Goal: Information Seeking & Learning: Learn about a topic

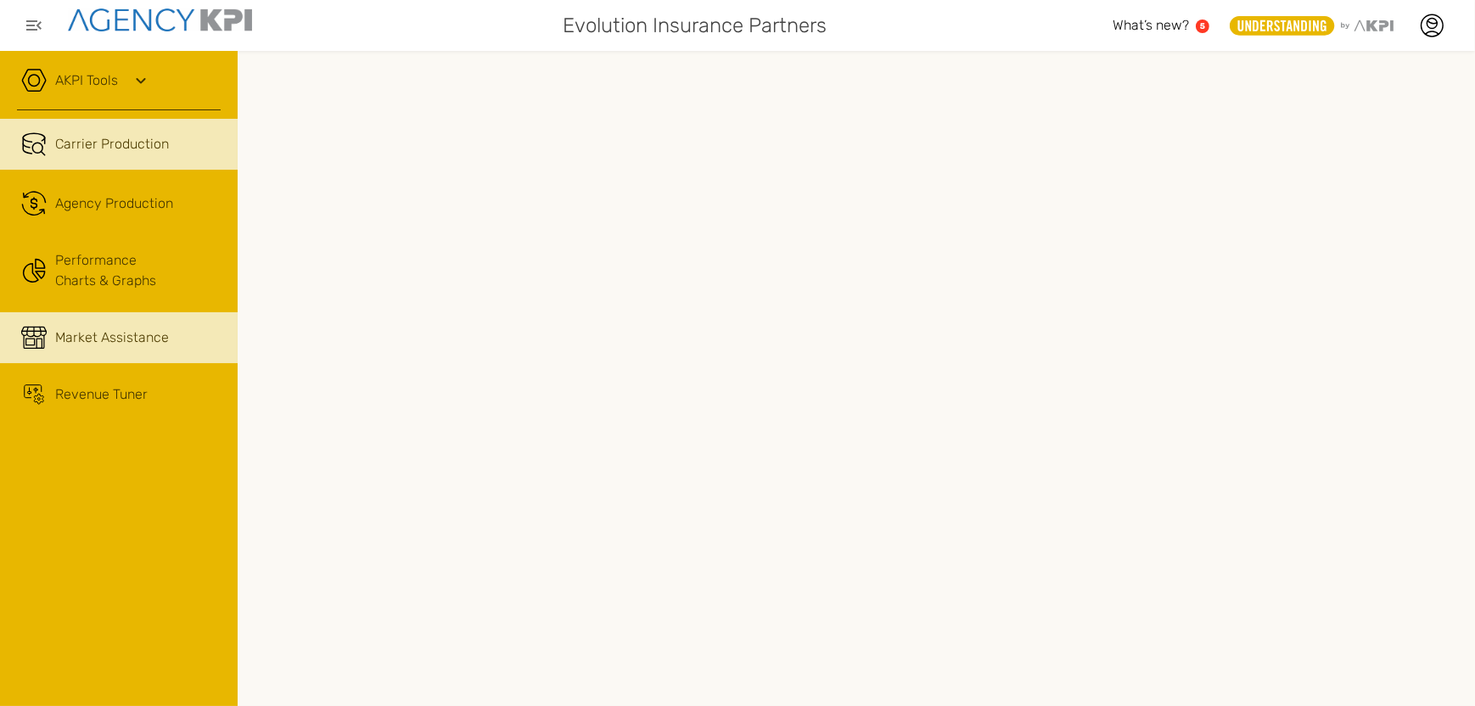
click at [64, 337] on span "Market Assistance" at bounding box center [112, 338] width 114 height 20
